Goal: Information Seeking & Learning: Learn about a topic

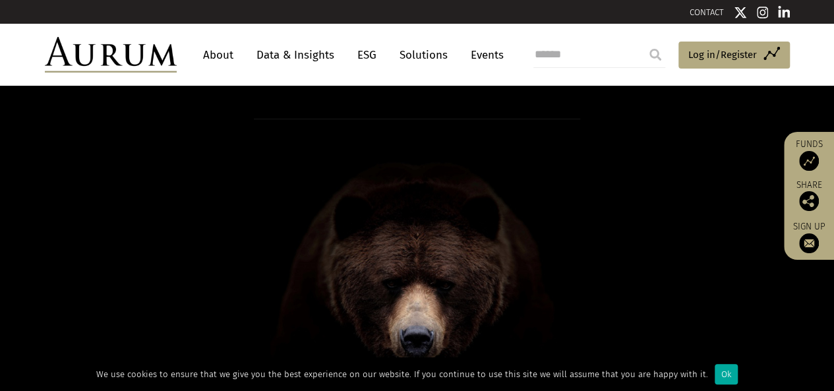
click at [297, 53] on link "Data & Insights" at bounding box center [295, 55] width 91 height 24
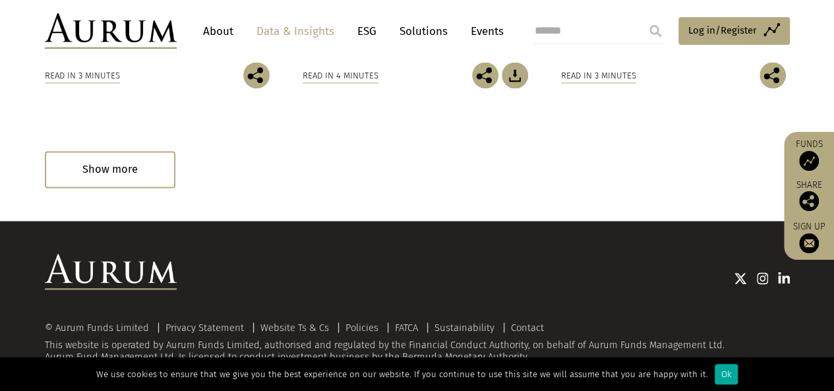
scroll to position [992, 0]
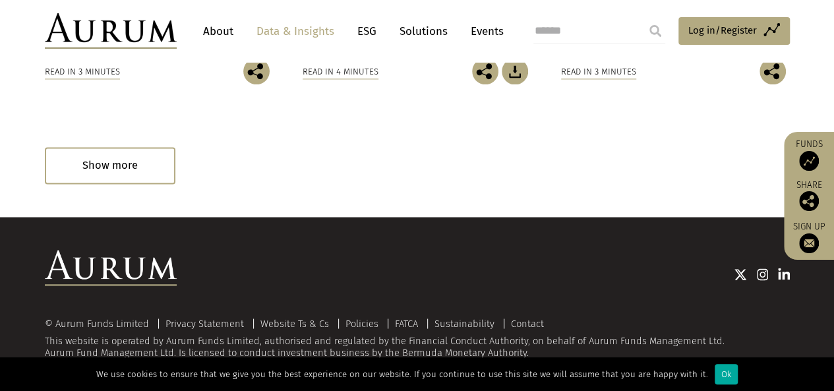
click at [388, 32] on ul "About Data & Insights ESG Solutions Events" at bounding box center [359, 31] width 327 height 24
click at [419, 31] on link "Solutions" at bounding box center [423, 31] width 61 height 24
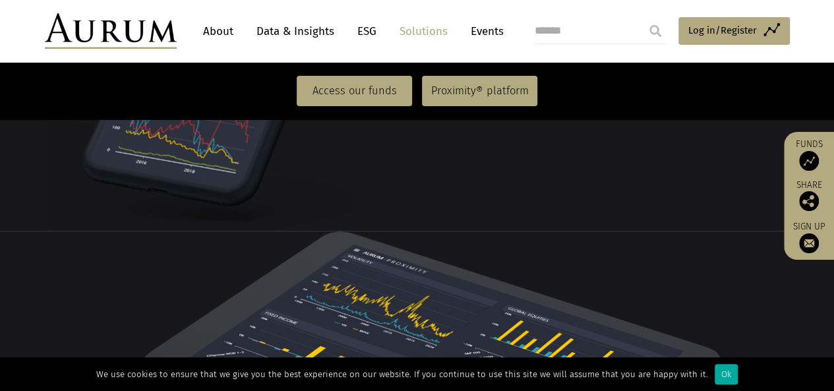
scroll to position [1911, 0]
